Goal: Find specific page/section: Find specific page/section

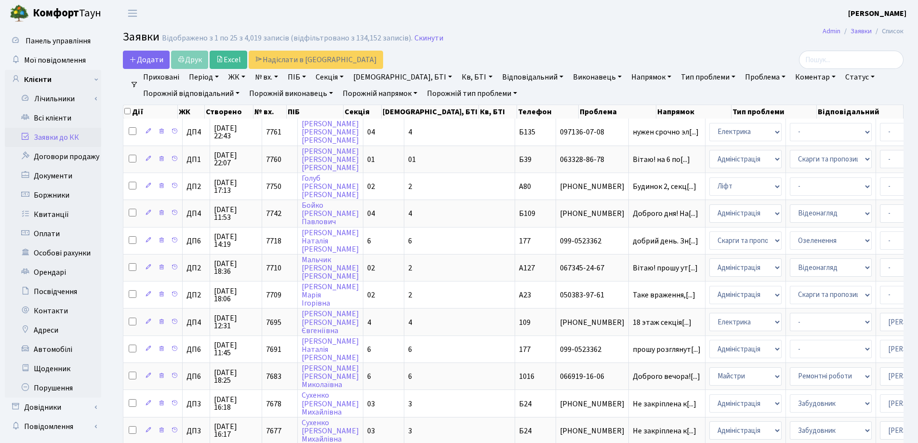
select select "25"
click at [43, 135] on link "Заявки до КК" at bounding box center [53, 137] width 96 height 19
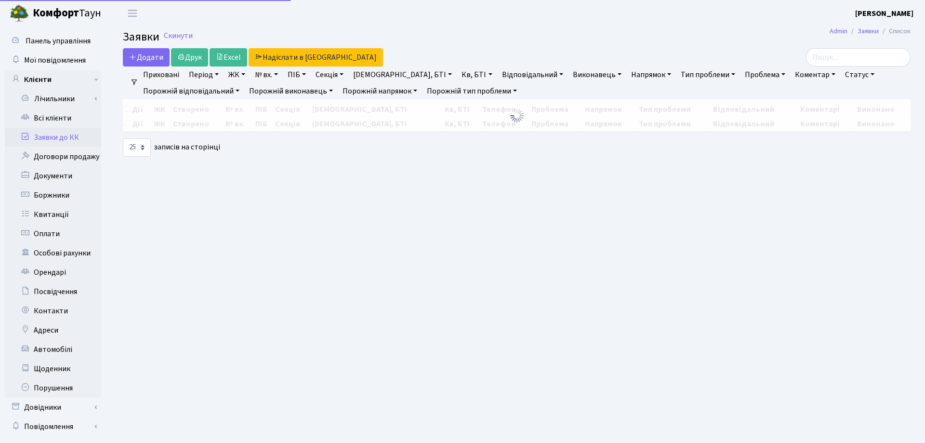
select select "25"
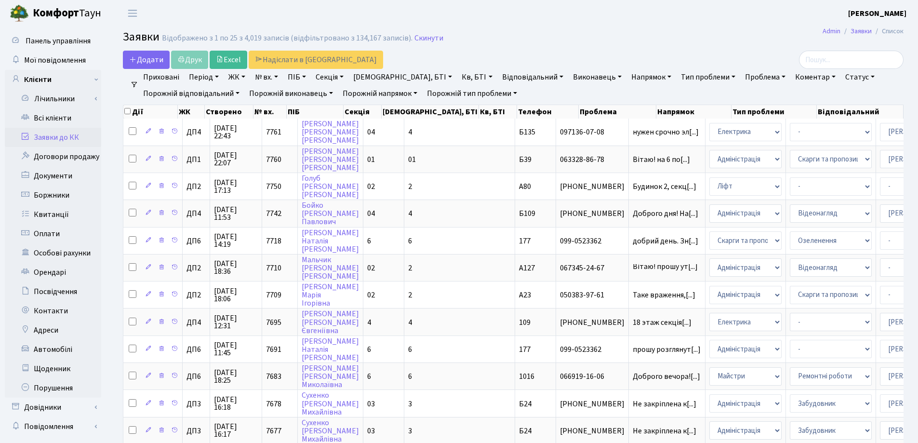
click at [499, 40] on h2 "Заявки Відображено з 1 по 25 з 4,019 записів (відфільтровано з 134,167 записів)…" at bounding box center [513, 38] width 781 height 16
click at [69, 137] on link "Заявки до КК" at bounding box center [53, 137] width 96 height 19
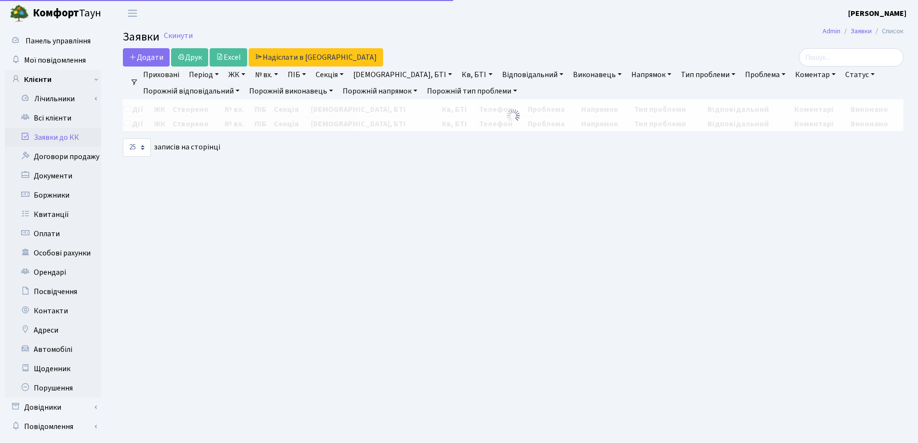
select select "25"
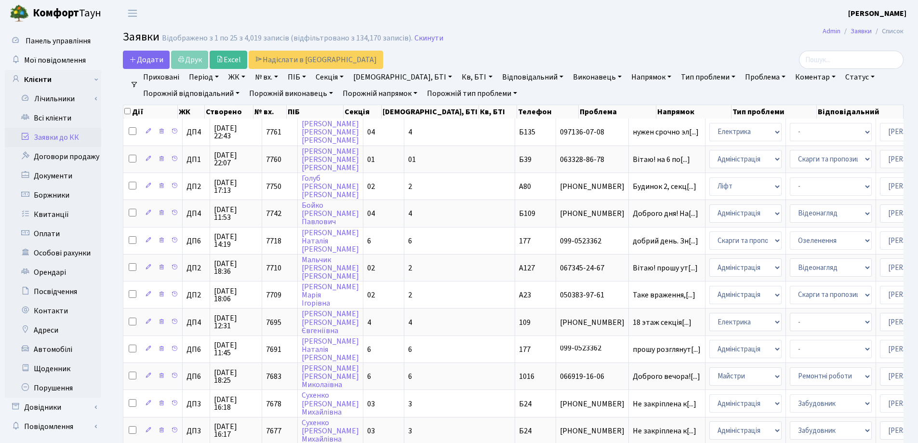
click at [499, 36] on h2 "Заявки Відображено з 1 по 25 з 4,019 записів (відфільтровано з 134,170 записів)…" at bounding box center [513, 38] width 781 height 16
